Goal: Find specific page/section: Find specific page/section

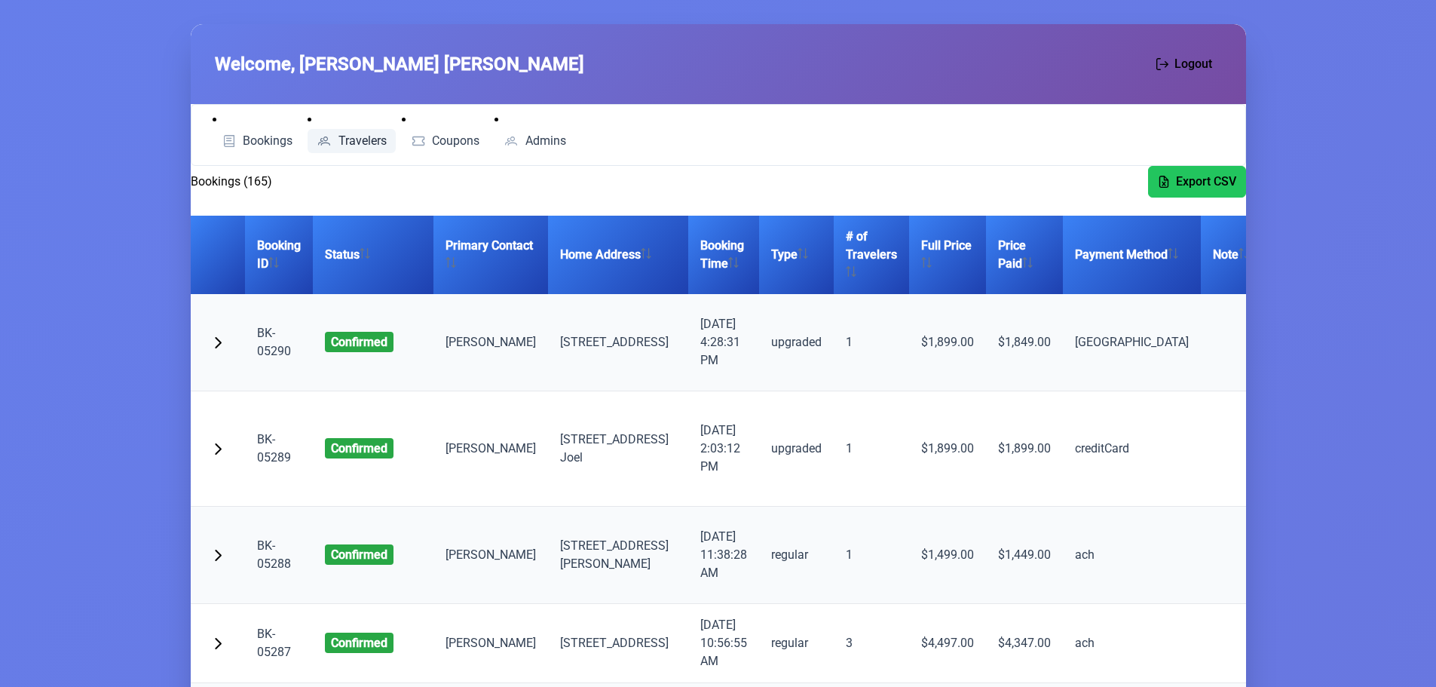
click at [357, 145] on span "Travelers" at bounding box center [362, 141] width 48 height 12
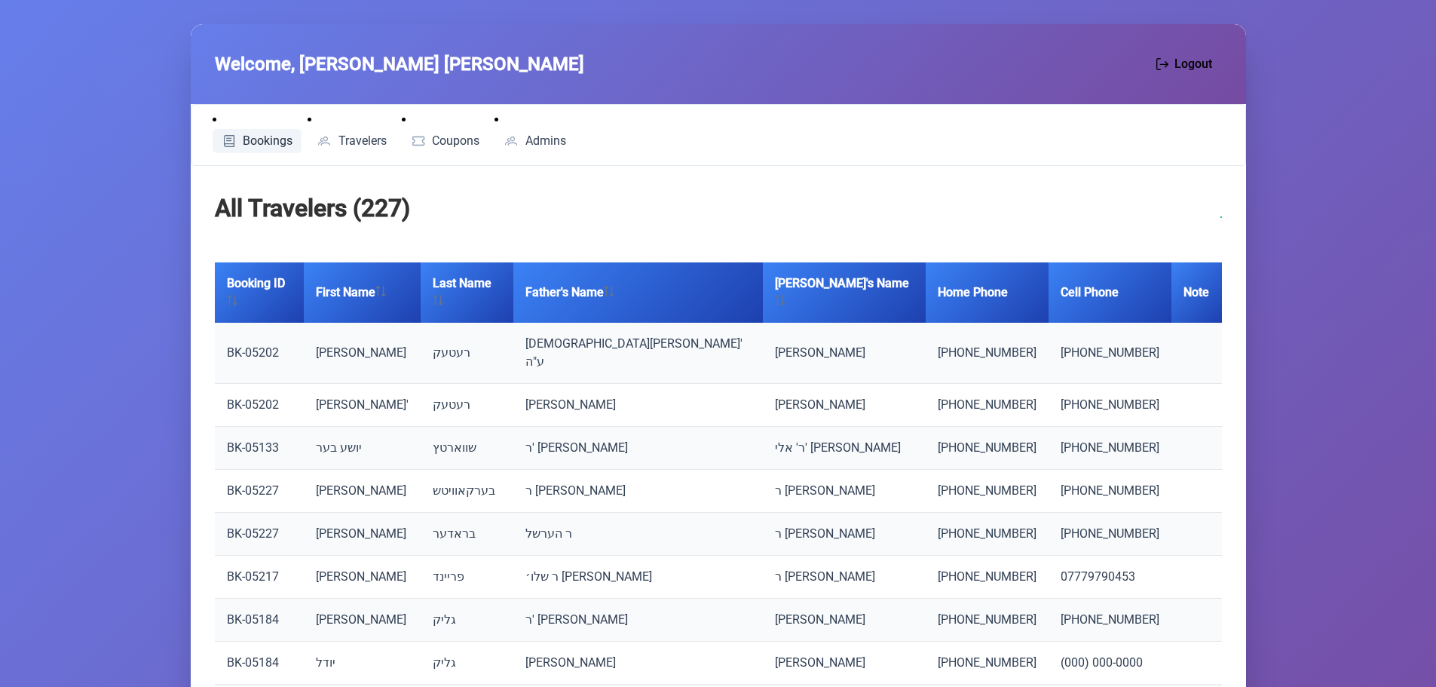
drag, startPoint x: 265, startPoint y: 133, endPoint x: 260, endPoint y: 142, distance: 9.4
click at [265, 135] on span "Bookings" at bounding box center [268, 141] width 50 height 12
